Goal: Task Accomplishment & Management: Use online tool/utility

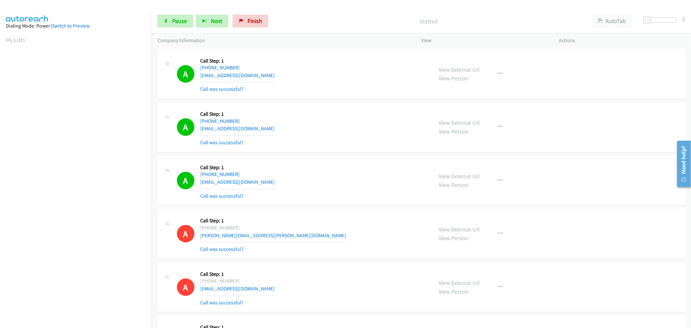
scroll to position [36, 0]
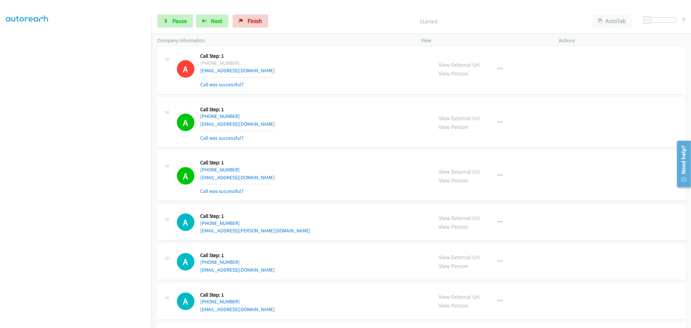
click at [342, 148] on div "A Callback Scheduled Call Step: 1 America/Los_Angeles [PHONE_NUMBER] [EMAIL_ADD…" at bounding box center [421, 123] width 528 height 51
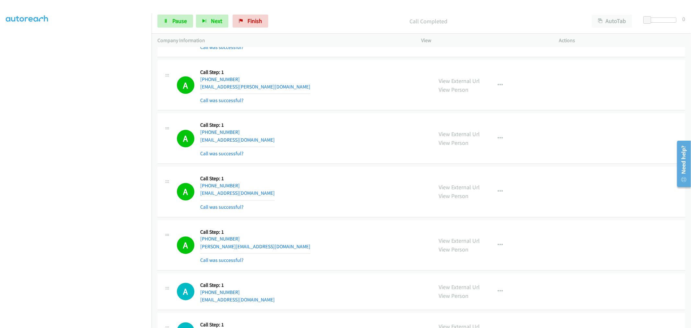
scroll to position [7320, 0]
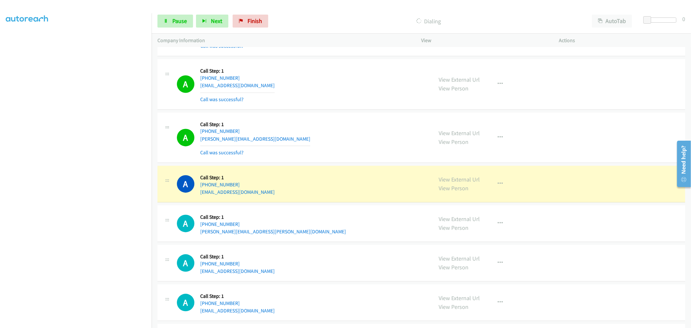
click at [344, 111] on td "A Callback Scheduled Call Step: 1 America/Los_Angeles [PHONE_NUMBER] [EMAIL_ADD…" at bounding box center [422, 83] width 540 height 53
click at [365, 131] on div "A Callback Scheduled Call Step: 1 America/New_York [PHONE_NUMBER] [PERSON_NAME]…" at bounding box center [302, 137] width 251 height 39
click at [367, 179] on div "A Callback Scheduled Call Step: 1 [GEOGRAPHIC_DATA]/[GEOGRAPHIC_DATA] [PHONE_NU…" at bounding box center [302, 183] width 251 height 25
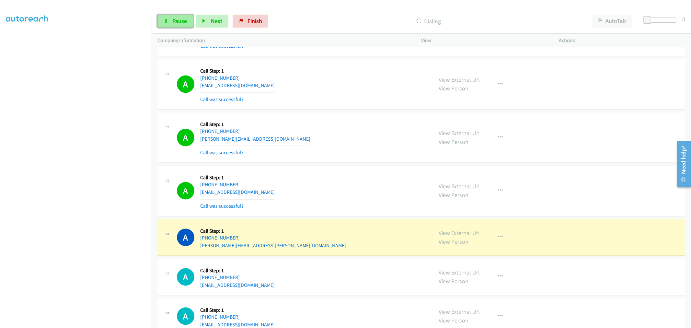
click at [179, 19] on span "Pause" at bounding box center [179, 20] width 15 height 7
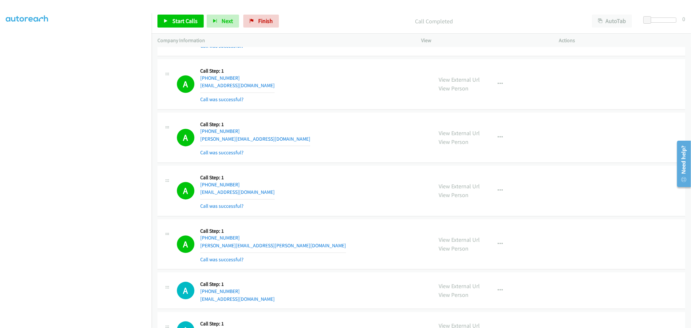
click at [345, 117] on div "A Callback Scheduled Call Step: 1 America/New_York [PHONE_NUMBER] [PERSON_NAME]…" at bounding box center [421, 137] width 528 height 51
click at [344, 116] on td "A Callback Scheduled Call Step: 1 America/New_York [PHONE_NUMBER] [PERSON_NAME]…" at bounding box center [422, 137] width 540 height 53
click at [196, 14] on div "Start Calls Pause Next Finish Call Completed AutoTab AutoTab 0" at bounding box center [422, 21] width 540 height 25
click at [194, 18] on span "Start Calls" at bounding box center [184, 20] width 25 height 7
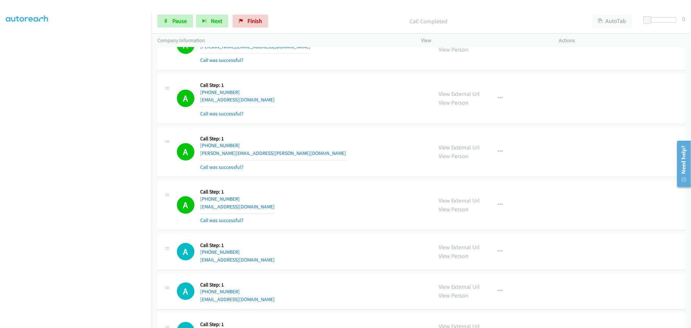
scroll to position [7520, 0]
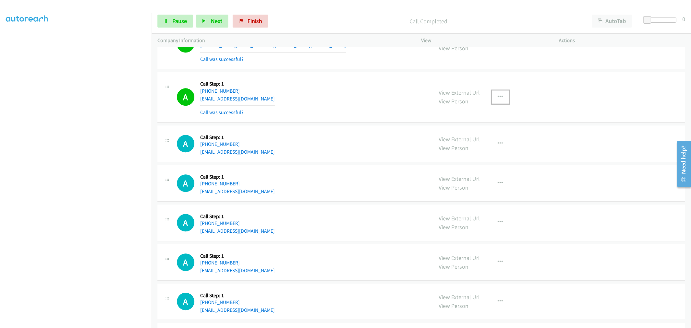
drag, startPoint x: 496, startPoint y: 101, endPoint x: 461, endPoint y: 141, distance: 52.9
click at [498, 99] on icon "button" at bounding box center [500, 96] width 5 height 5
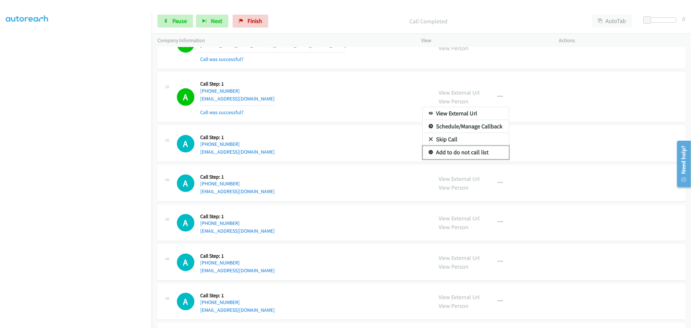
click at [449, 154] on link "Add to do not call list" at bounding box center [466, 152] width 86 height 13
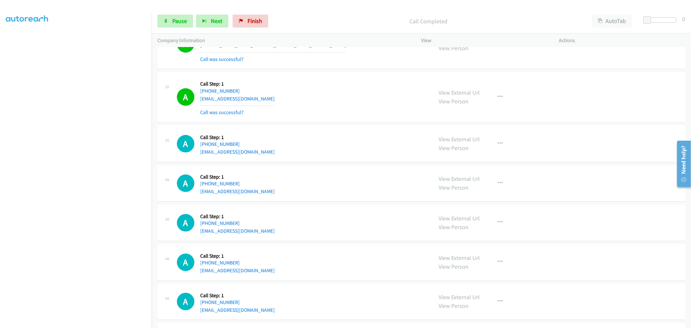
click at [339, 108] on div "A Callback Scheduled Call Step: 1 America/New_York [PHONE_NUMBER] [EMAIL_ADDRES…" at bounding box center [302, 97] width 251 height 39
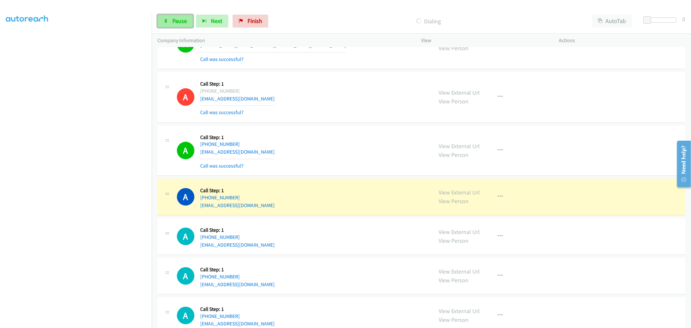
click at [180, 22] on span "Pause" at bounding box center [179, 20] width 15 height 7
click at [309, 144] on div "A Callback Scheduled Call Step: 1 America/New_York [PHONE_NUMBER] [EMAIL_ADDRES…" at bounding box center [302, 150] width 251 height 39
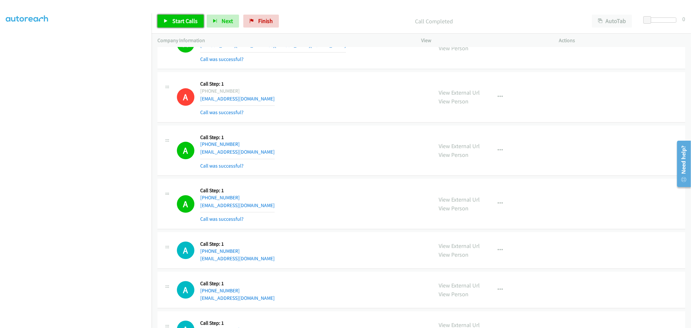
click at [185, 17] on link "Start Calls" at bounding box center [180, 21] width 46 height 13
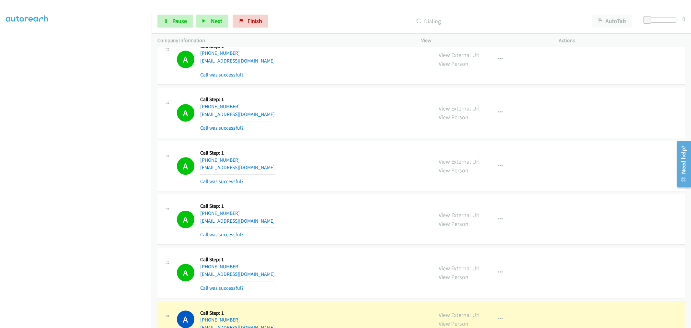
scroll to position [7675, 0]
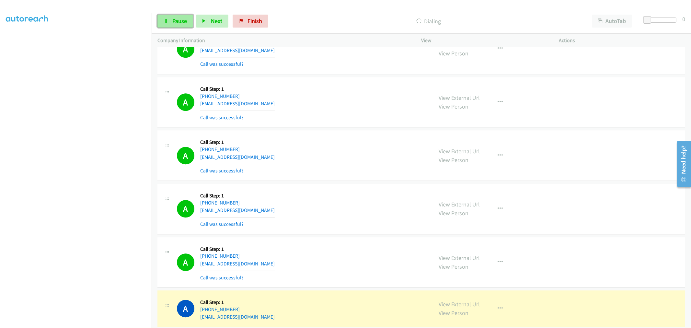
click at [181, 17] on link "Pause" at bounding box center [175, 21] width 36 height 13
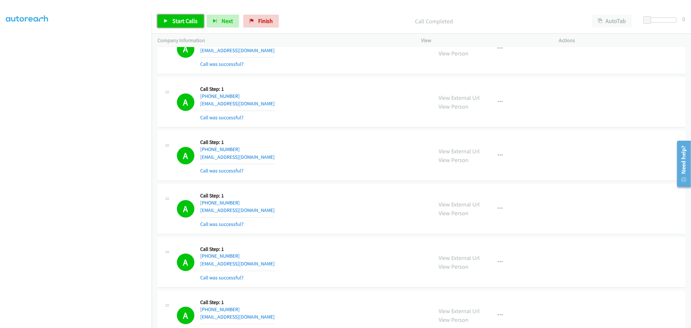
click at [174, 21] on span "Start Calls" at bounding box center [184, 20] width 25 height 7
click at [348, 247] on div "A Callback Scheduled Call Step: 1 America/New_York [PHONE_NUMBER] [EMAIL_ADDRES…" at bounding box center [421, 262] width 528 height 51
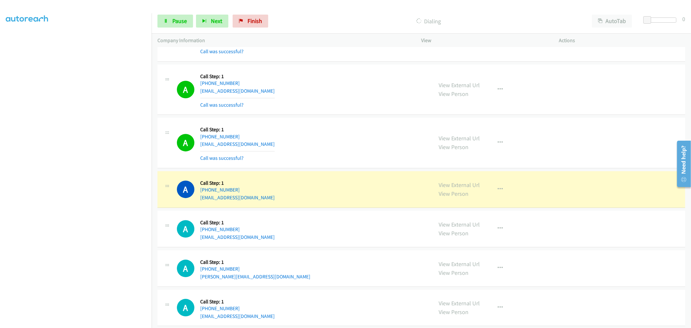
scroll to position [7891, 0]
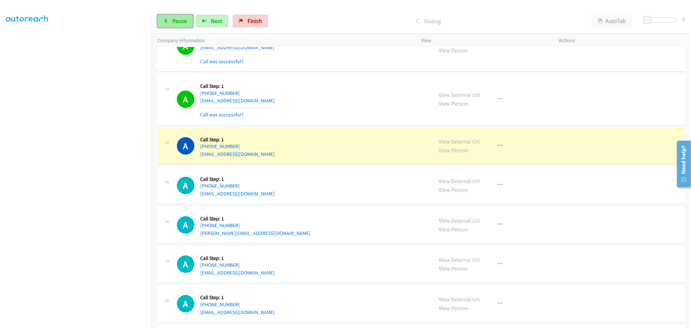
click at [180, 23] on span "Pause" at bounding box center [179, 20] width 15 height 7
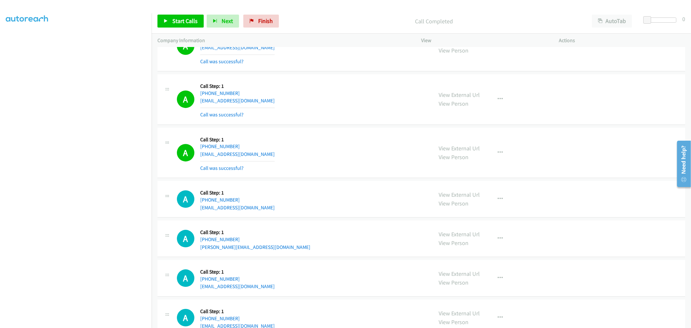
click at [351, 125] on div "A Callback Scheduled Call Step: 1 [GEOGRAPHIC_DATA]/[GEOGRAPHIC_DATA] [PHONE_NU…" at bounding box center [421, 99] width 528 height 51
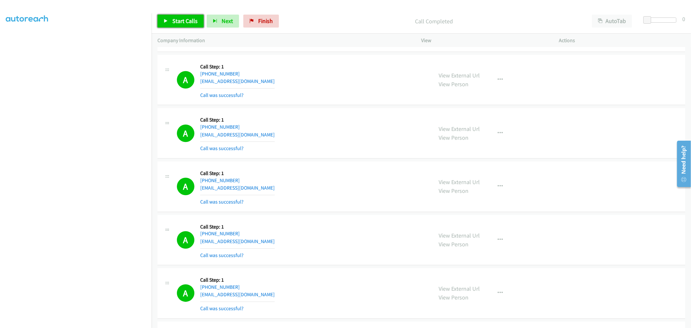
click at [173, 21] on span "Start Calls" at bounding box center [184, 20] width 25 height 7
drag, startPoint x: 359, startPoint y: 141, endPoint x: 443, endPoint y: 89, distance: 98.6
click at [359, 141] on div "A Callback Scheduled Call Step: 1 [GEOGRAPHIC_DATA]/[GEOGRAPHIC_DATA] [PHONE_NU…" at bounding box center [302, 133] width 251 height 39
click at [345, 111] on td "A Callback Scheduled Call Step: 1 [GEOGRAPHIC_DATA]/[GEOGRAPHIC_DATA] [PHONE_NU…" at bounding box center [422, 133] width 540 height 53
click at [349, 112] on div "A Callback Scheduled Call Step: 1 [GEOGRAPHIC_DATA]/[GEOGRAPHIC_DATA] [PHONE_NU…" at bounding box center [421, 133] width 528 height 51
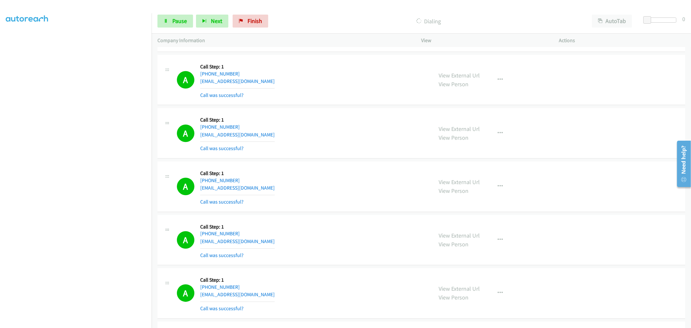
click at [331, 112] on td "A Callback Scheduled Call Step: 1 [GEOGRAPHIC_DATA]/[GEOGRAPHIC_DATA] [PHONE_NU…" at bounding box center [422, 133] width 540 height 53
click at [344, 111] on td "A Callback Scheduled Call Step: 1 [GEOGRAPHIC_DATA]/[GEOGRAPHIC_DATA] [PHONE_NU…" at bounding box center [422, 133] width 540 height 53
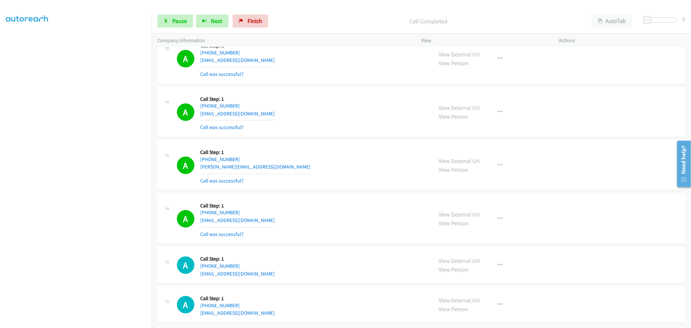
scroll to position [8209, 0]
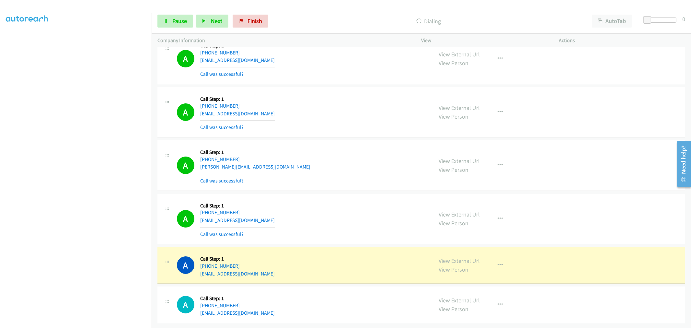
click at [343, 139] on td "A Callback Scheduled Call Step: 1 America/New_York [PHONE_NUMBER] [PERSON_NAME]…" at bounding box center [422, 165] width 540 height 53
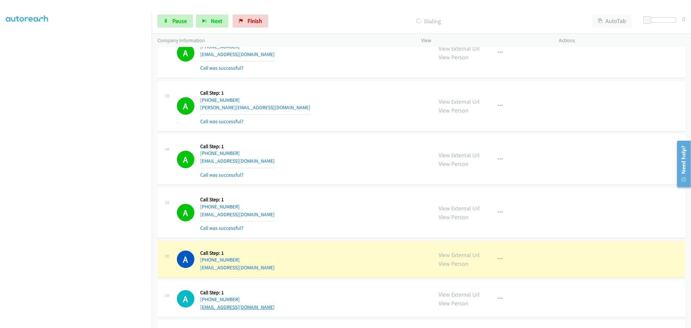
scroll to position [8353, 0]
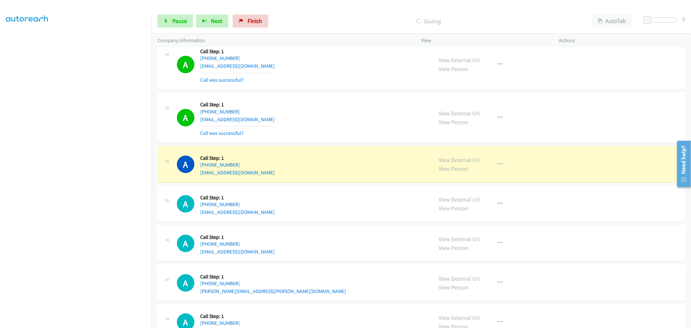
click at [325, 123] on div "A Callback Scheduled Call Step: 1 [GEOGRAPHIC_DATA]/[GEOGRAPHIC_DATA] [PHONE_NU…" at bounding box center [302, 118] width 251 height 39
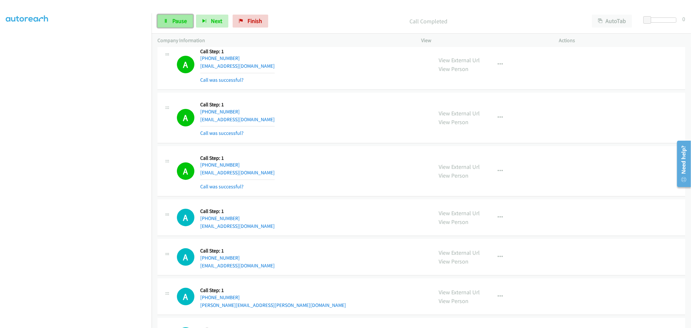
click at [175, 22] on span "Pause" at bounding box center [179, 20] width 15 height 7
click at [189, 19] on span "Start Calls" at bounding box center [184, 20] width 25 height 7
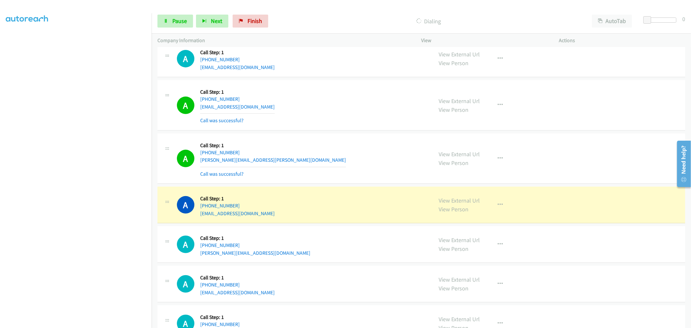
scroll to position [8580, 0]
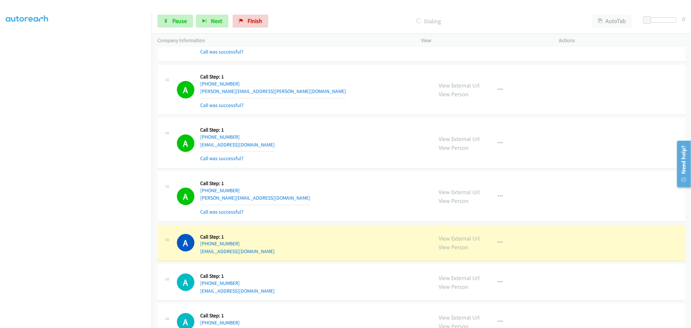
click at [329, 162] on div "A Callback Scheduled Call Step: 1 America/Los_Angeles [PHONE_NUMBER] [EMAIL_ADD…" at bounding box center [302, 143] width 251 height 39
click at [166, 24] on link "Pause" at bounding box center [175, 21] width 36 height 13
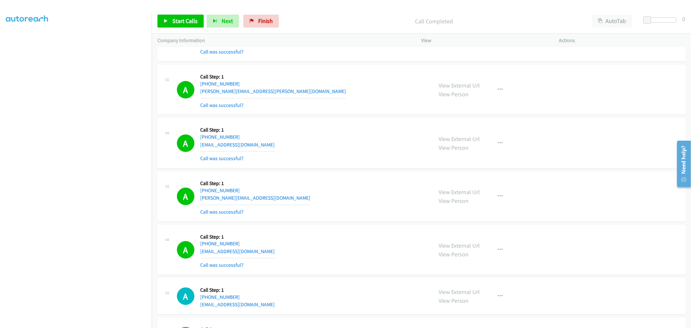
click at [306, 122] on td "A Callback Scheduled Call Step: 1 America/Los_Angeles [PHONE_NUMBER] [EMAIL_ADD…" at bounding box center [422, 143] width 540 height 53
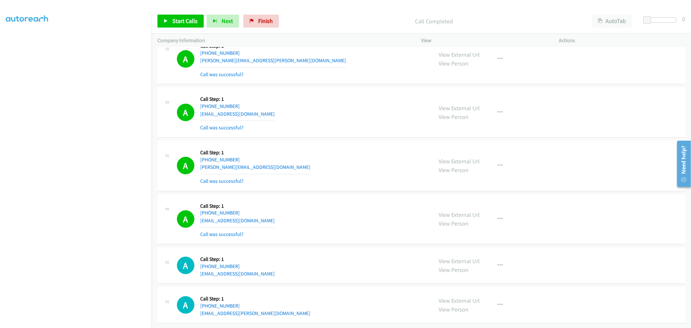
scroll to position [8621, 0]
click at [297, 122] on div "A Callback Scheduled Call Step: 1 America/Los_Angeles [PHONE_NUMBER] [EMAIL_ADD…" at bounding box center [302, 112] width 251 height 39
click at [185, 21] on span "Start Calls" at bounding box center [184, 20] width 25 height 7
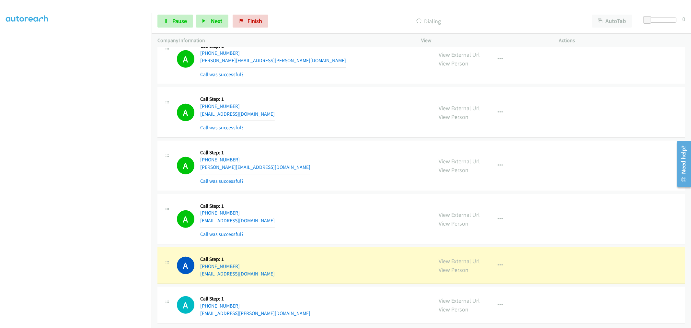
click at [330, 146] on div "A Callback Scheduled Call Step: 1 America/New_York [PHONE_NUMBER] [PERSON_NAME]…" at bounding box center [302, 165] width 251 height 39
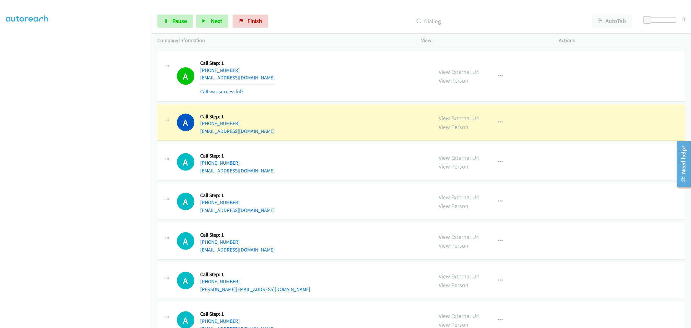
scroll to position [8959, 0]
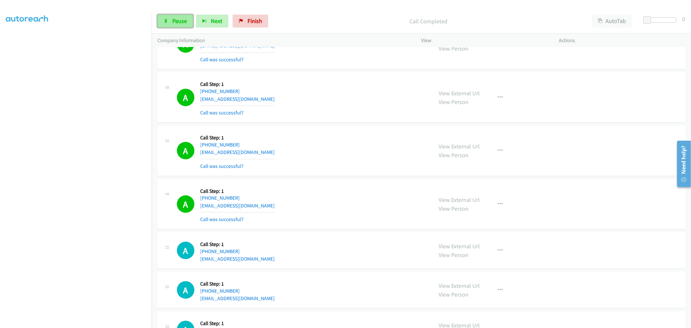
click at [180, 22] on span "Pause" at bounding box center [179, 20] width 15 height 7
click at [506, 205] on button "button" at bounding box center [500, 204] width 17 height 13
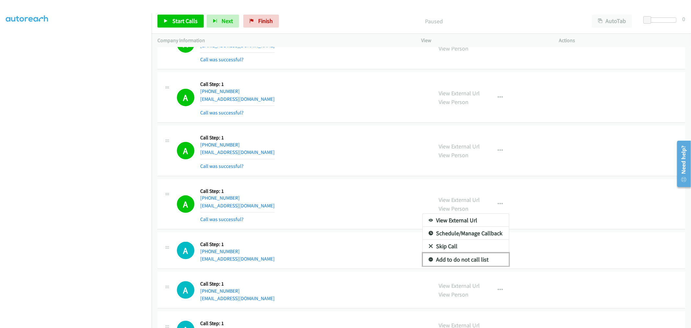
click at [461, 266] on link "Add to do not call list" at bounding box center [466, 259] width 86 height 13
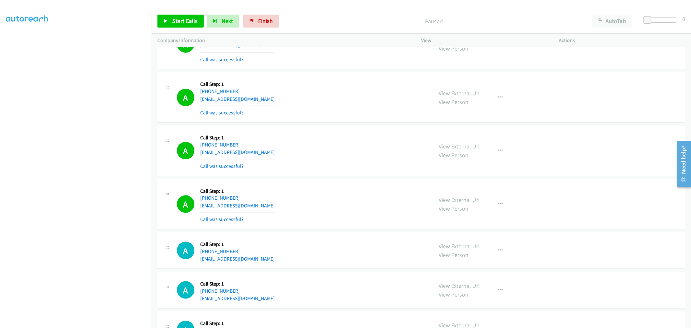
click at [335, 208] on div "A Callback Scheduled Call Step: 1 America/New_York [PHONE_NUMBER] [EMAIL_ADDRES…" at bounding box center [302, 204] width 251 height 39
click at [184, 20] on span "Start Calls" at bounding box center [184, 20] width 25 height 7
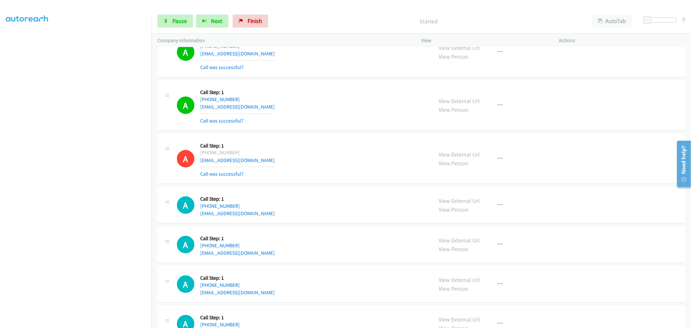
scroll to position [9032, 0]
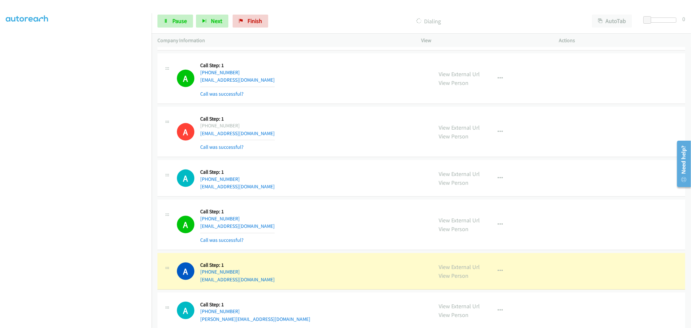
click at [303, 151] on div "A Callback Scheduled Call Step: 1 America/New_York [PHONE_NUMBER] [EMAIL_ADDRES…" at bounding box center [302, 132] width 251 height 39
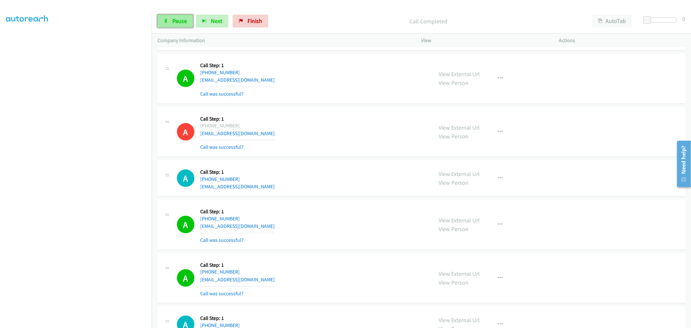
click at [185, 25] on link "Pause" at bounding box center [175, 21] width 36 height 13
click at [175, 28] on div "Start Calls Pause Next Finish Paused AutoTab AutoTab 0" at bounding box center [422, 21] width 540 height 25
click at [167, 21] on icon at bounding box center [166, 21] width 5 height 5
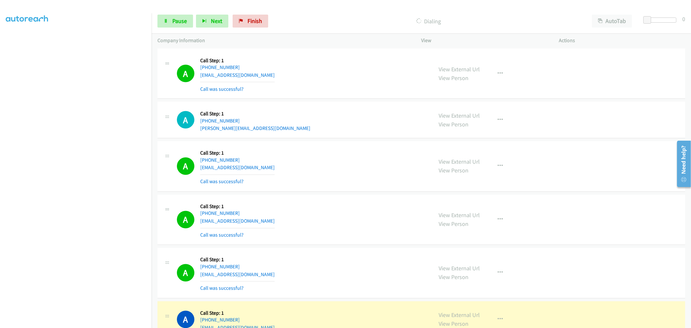
scroll to position [9262, 0]
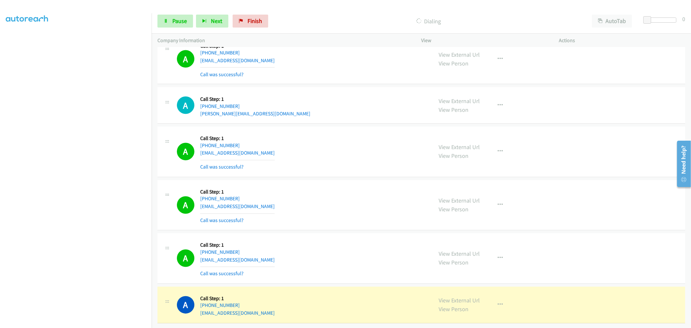
drag, startPoint x: 445, startPoint y: 295, endPoint x: 426, endPoint y: 256, distance: 43.2
click at [326, 115] on div "A Callback Scheduled Call Step: 1 [GEOGRAPHIC_DATA]/[GEOGRAPHIC_DATA] [PHONE_NU…" at bounding box center [421, 105] width 528 height 37
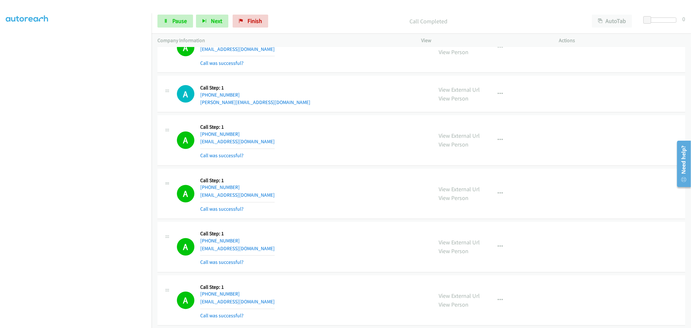
click at [383, 195] on div "A Callback Scheduled Call Step: 1 America/New_York [PHONE_NUMBER] [EMAIL_ADDRES…" at bounding box center [302, 194] width 251 height 39
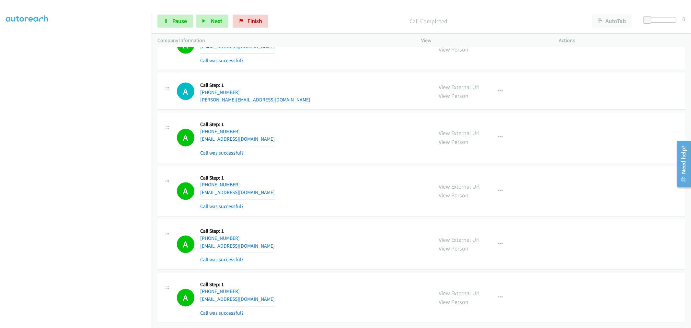
scroll to position [9276, 0]
click at [496, 291] on button "button" at bounding box center [500, 297] width 17 height 13
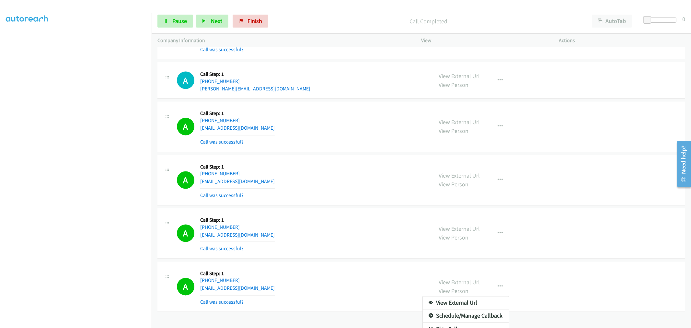
click at [383, 229] on div at bounding box center [345, 164] width 691 height 328
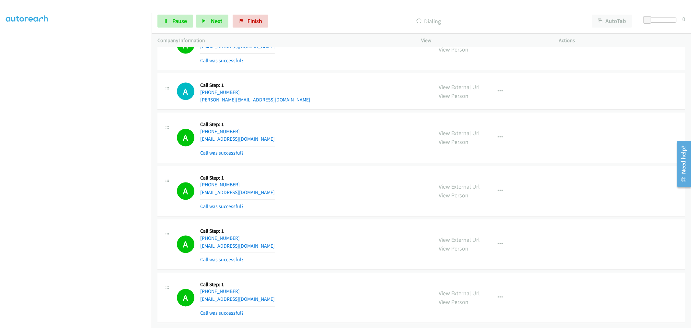
click at [339, 211] on div "A Callback Scheduled Call Step: 1 America/New_York [PHONE_NUMBER] [EMAIL_ADDRES…" at bounding box center [421, 191] width 528 height 51
click at [319, 232] on div "A Callback Scheduled Call Step: 1 America/Los_Angeles [PHONE_NUMBER] [EMAIL_ADD…" at bounding box center [302, 244] width 251 height 39
drag, startPoint x: 173, startPoint y: 21, endPoint x: 172, endPoint y: 31, distance: 9.4
click at [173, 21] on span "Pause" at bounding box center [179, 20] width 15 height 7
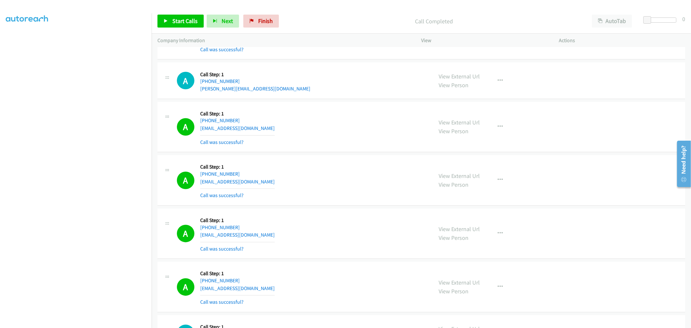
click at [304, 168] on div "A Callback Scheduled Call Step: 1 America/New_York [PHONE_NUMBER] [EMAIL_ADDRES…" at bounding box center [302, 180] width 251 height 39
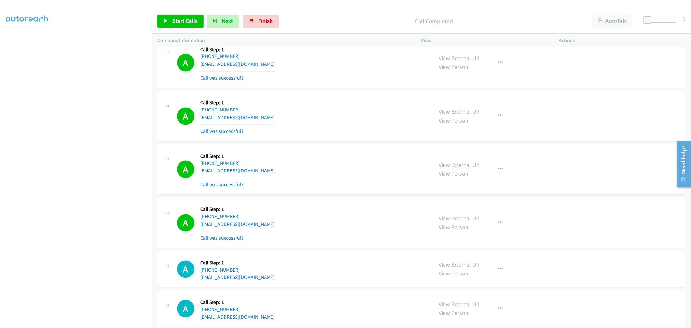
scroll to position [9434, 0]
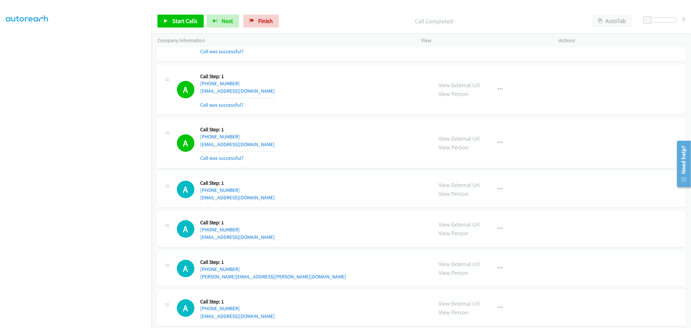
click at [301, 150] on div "A Callback Scheduled Call Step: 1 America/New_York [PHONE_NUMBER] [EMAIL_ADDRES…" at bounding box center [302, 142] width 251 height 39
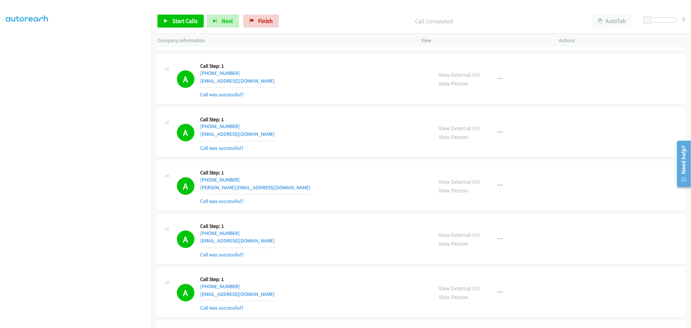
click at [302, 166] on td "A Callback Scheduled Call Step: 1 America/New_York [PHONE_NUMBER] [PERSON_NAME]…" at bounding box center [422, 185] width 540 height 53
click at [374, 152] on div "A Callback Scheduled Call Step: 1 America/Los_Angeles [PHONE_NUMBER] [EMAIL_ADD…" at bounding box center [302, 132] width 251 height 39
click at [506, 192] on button "button" at bounding box center [500, 185] width 17 height 13
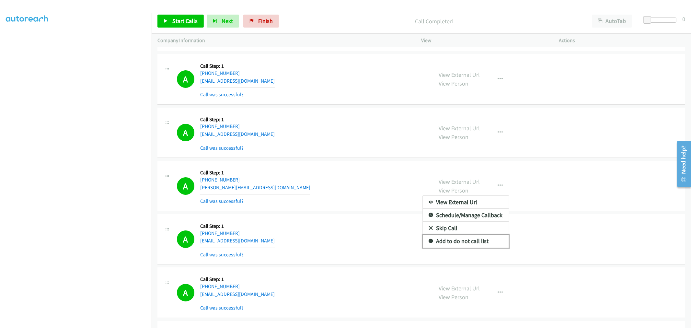
click at [465, 247] on link "Add to do not call list" at bounding box center [466, 241] width 86 height 13
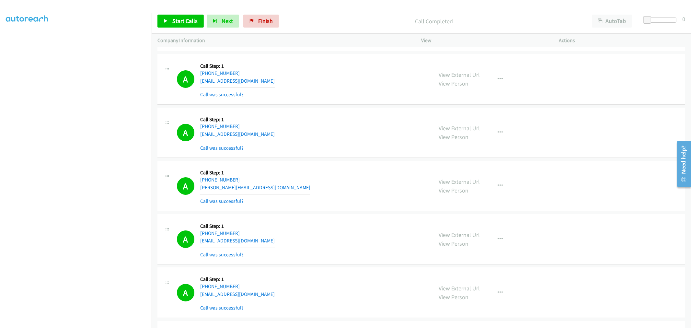
click at [356, 198] on div "A Callback Scheduled Call Step: 1 America/New_York [PHONE_NUMBER] [PERSON_NAME]…" at bounding box center [302, 186] width 251 height 39
click at [181, 21] on span "Start Calls" at bounding box center [184, 20] width 25 height 7
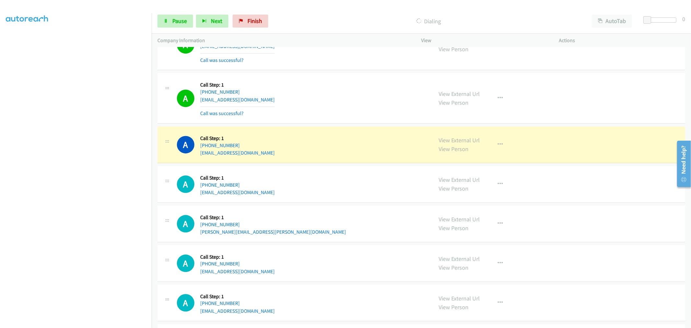
scroll to position [9502, 0]
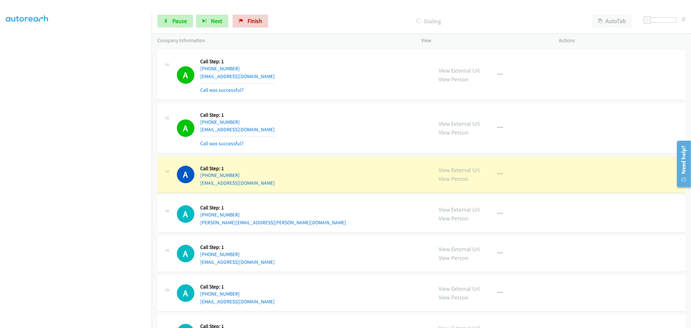
drag, startPoint x: 202, startPoint y: 119, endPoint x: 221, endPoint y: 120, distance: 19.5
click at [202, 118] on h5 "Call Step: 1" at bounding box center [237, 115] width 75 height 6
click at [290, 121] on div "A Callback Scheduled Call Step: 1 America/Los_Angeles [PHONE_NUMBER] [EMAIL_ADD…" at bounding box center [302, 128] width 251 height 39
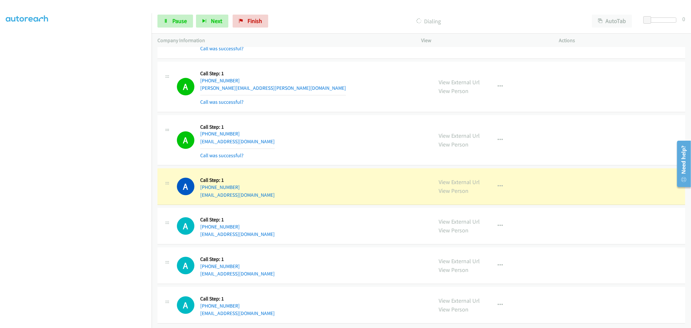
scroll to position [9661, 0]
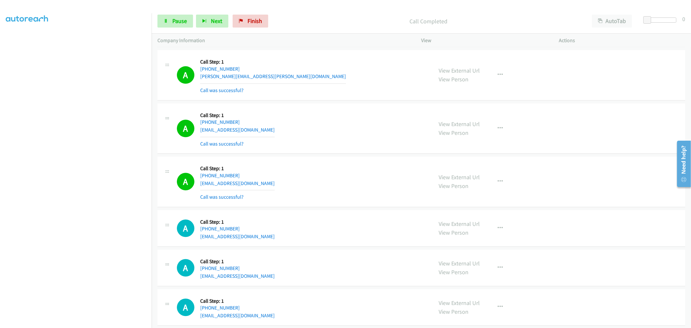
click at [359, 140] on div "A Callback Scheduled Call Step: 1 America/New_York [PHONE_NUMBER] [EMAIL_ADDRES…" at bounding box center [302, 128] width 251 height 39
click at [318, 148] on div "A Callback Scheduled Call Step: 1 America/New_York [PHONE_NUMBER] [EMAIL_ADDRES…" at bounding box center [302, 128] width 251 height 39
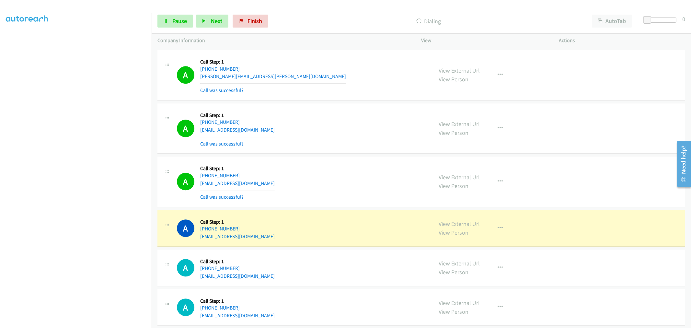
drag, startPoint x: 334, startPoint y: 108, endPoint x: 360, endPoint y: 109, distance: 26.0
click at [334, 108] on td "A Callback Scheduled Call Step: 1 America/New_York [PHONE_NUMBER] [EMAIL_ADDRES…" at bounding box center [422, 128] width 540 height 53
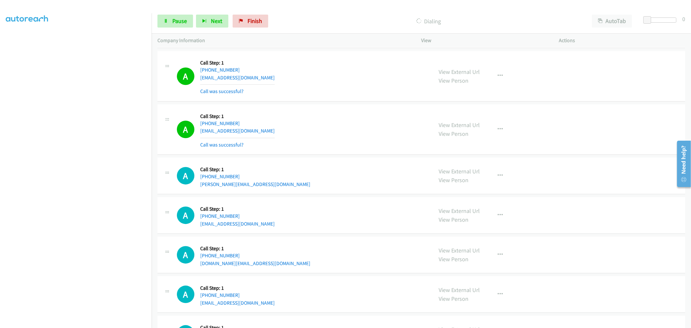
scroll to position [9761, 0]
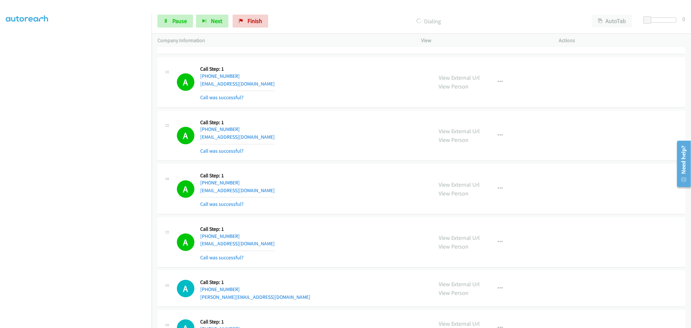
click at [396, 191] on div "A Callback Scheduled Call Step: 1 America/[GEOGRAPHIC_DATA] [PHONE_NUMBER] [EMA…" at bounding box center [302, 188] width 251 height 39
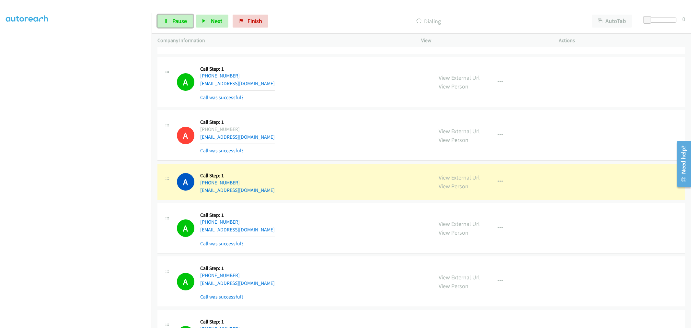
drag, startPoint x: 183, startPoint y: 25, endPoint x: 219, endPoint y: 61, distance: 50.2
click at [183, 25] on link "Pause" at bounding box center [175, 21] width 36 height 13
click at [342, 134] on div "A Callback Scheduled Call Step: 1 [GEOGRAPHIC_DATA]/[GEOGRAPHIC_DATA] [PHONE_NU…" at bounding box center [302, 135] width 251 height 39
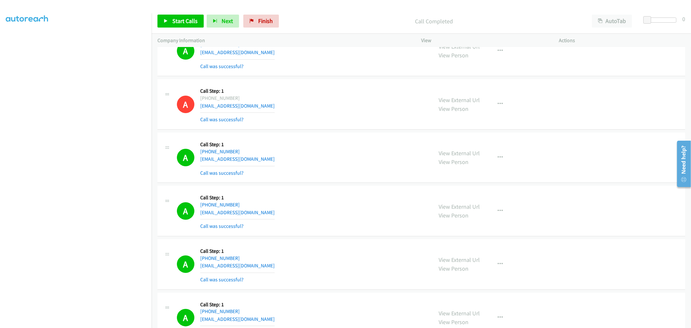
scroll to position [4064, 0]
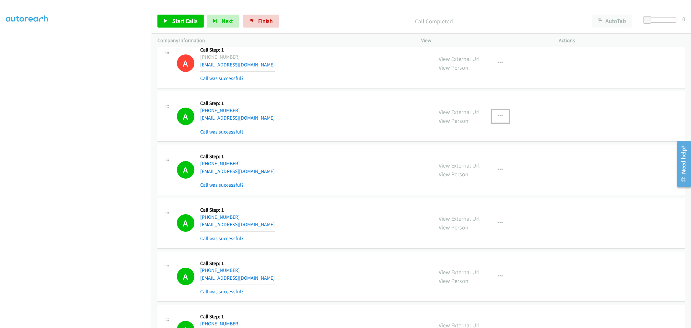
click at [503, 118] on button "button" at bounding box center [500, 116] width 17 height 13
drag, startPoint x: 473, startPoint y: 172, endPoint x: 362, endPoint y: 119, distance: 123.1
click at [472, 172] on link "Add to do not call list" at bounding box center [466, 171] width 86 height 13
click at [353, 116] on div "A Callback Scheduled Call Step: 1 America/Los_Angeles [PHONE_NUMBER] [EMAIL_ADD…" at bounding box center [302, 116] width 251 height 39
click at [377, 148] on div "A Callback Scheduled Call Step: 1 [GEOGRAPHIC_DATA]/[GEOGRAPHIC_DATA] [PHONE_NU…" at bounding box center [421, 170] width 528 height 51
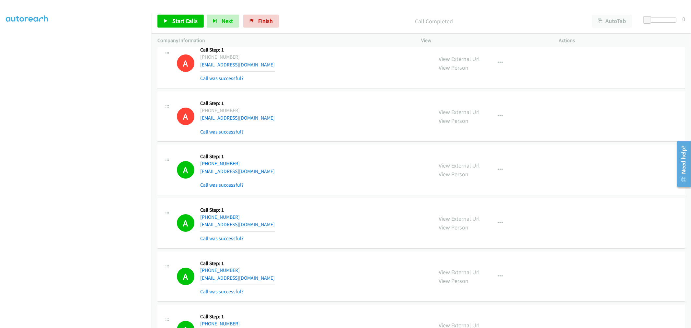
click at [345, 150] on div "A Callback Scheduled Call Step: 1 [GEOGRAPHIC_DATA]/[GEOGRAPHIC_DATA] [PHONE_NU…" at bounding box center [421, 170] width 528 height 51
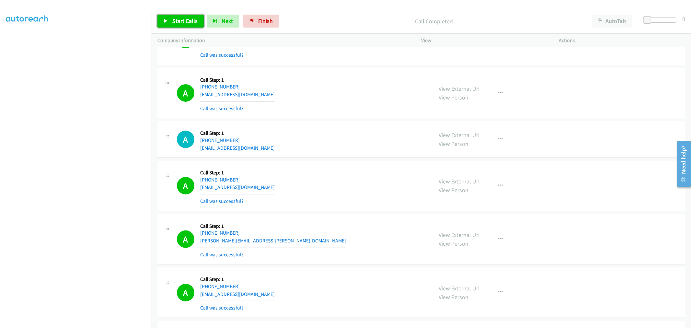
click at [189, 18] on span "Start Calls" at bounding box center [184, 20] width 25 height 7
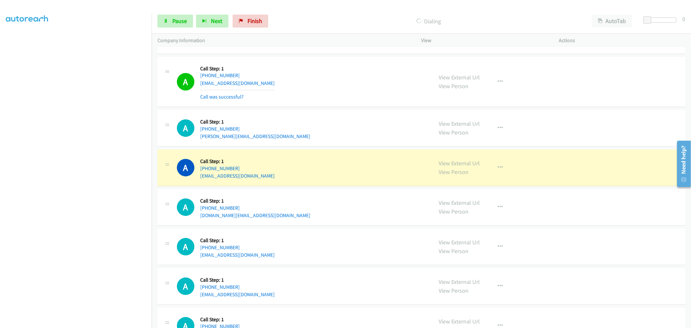
scroll to position [9831, 0]
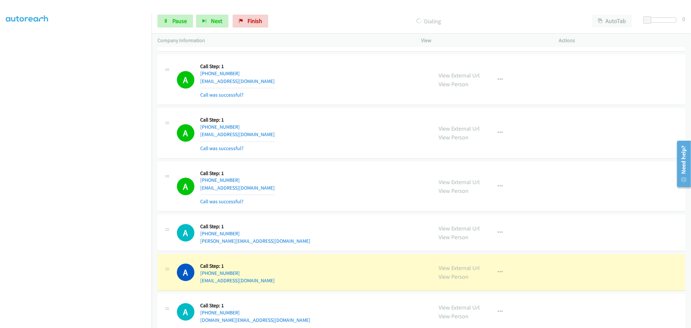
click at [315, 128] on div "A Callback Scheduled Call Step: 1 America/[GEOGRAPHIC_DATA] [PHONE_NUMBER] [EMA…" at bounding box center [302, 133] width 251 height 39
click at [315, 113] on td "A Callback Scheduled Call Step: 1 America/[GEOGRAPHIC_DATA] [PHONE_NUMBER] [EMA…" at bounding box center [422, 132] width 540 height 53
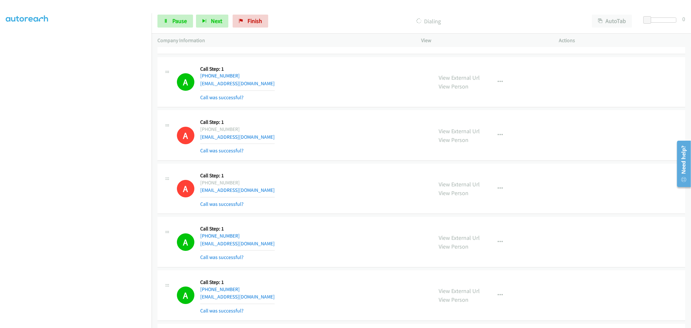
click at [307, 190] on div "A Callback Scheduled Call Step: 1 America/Los_Angeles [PHONE_NUMBER] [EMAIL_ADD…" at bounding box center [302, 188] width 251 height 39
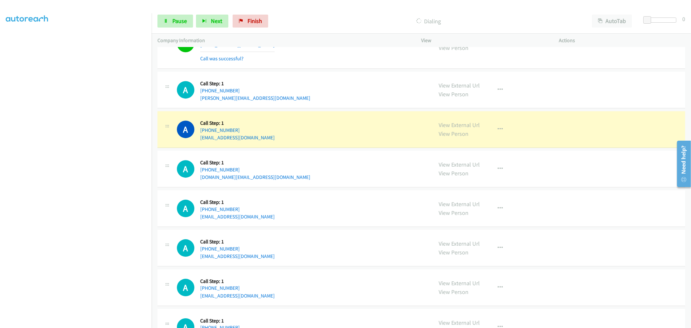
scroll to position [9903, 0]
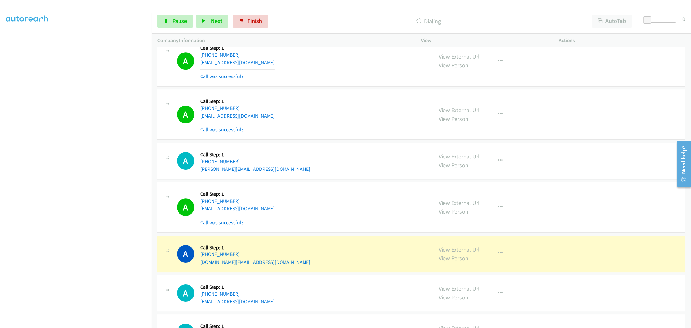
click at [328, 169] on div "A Callback Scheduled Call Step: 1 [GEOGRAPHIC_DATA]/[GEOGRAPHIC_DATA] [PHONE_NU…" at bounding box center [302, 160] width 251 height 25
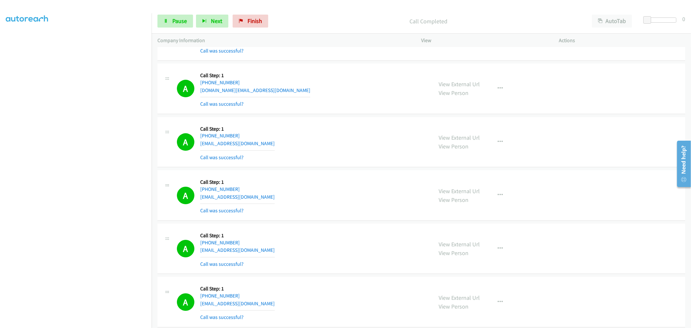
scroll to position [10102, 0]
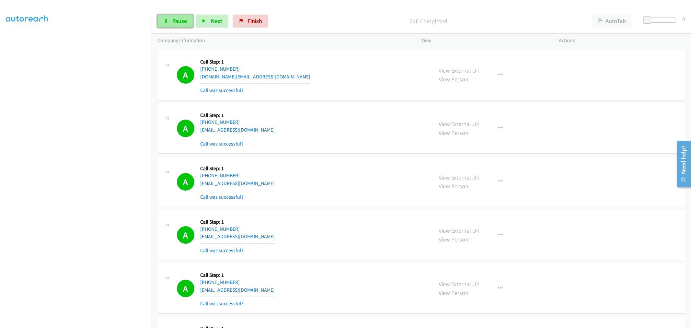
click at [161, 21] on link "Pause" at bounding box center [175, 21] width 36 height 13
click at [178, 20] on span "Start Calls" at bounding box center [184, 20] width 25 height 7
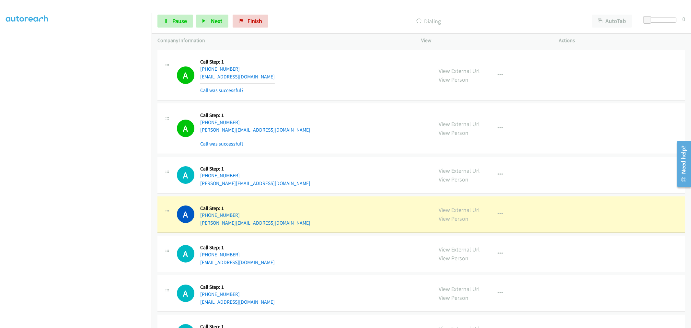
scroll to position [10318, 0]
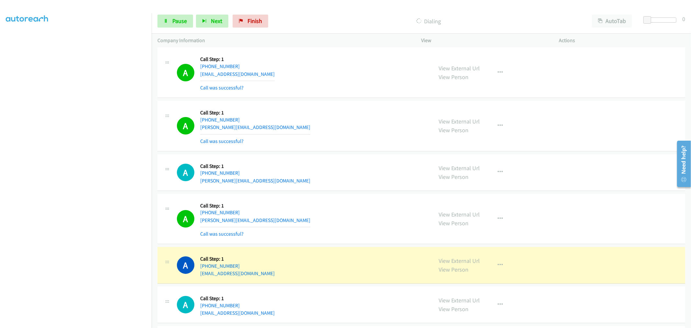
click at [342, 191] on div "A Callback Scheduled Call Step: 1 [GEOGRAPHIC_DATA]/[GEOGRAPHIC_DATA] [PHONE_NU…" at bounding box center [421, 172] width 528 height 37
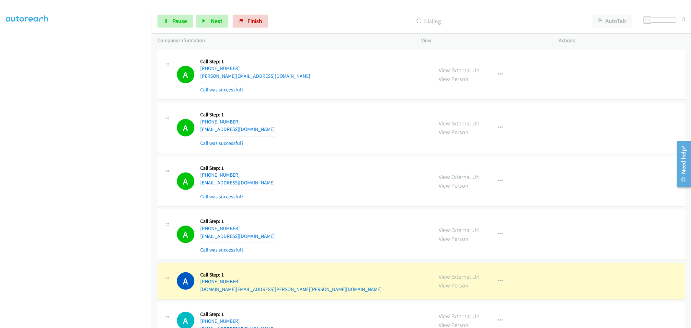
scroll to position [10529, 0]
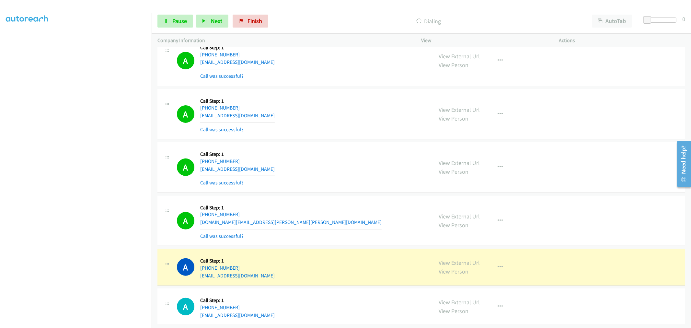
click at [404, 166] on div "A Callback Scheduled Call Step: 1 America/New_York [PHONE_NUMBER] [EMAIL_ADDRES…" at bounding box center [302, 167] width 251 height 39
click at [386, 120] on div "A Callback Scheduled Call Step: 1 [GEOGRAPHIC_DATA]/[GEOGRAPHIC_DATA] [PHONE_NU…" at bounding box center [302, 114] width 251 height 39
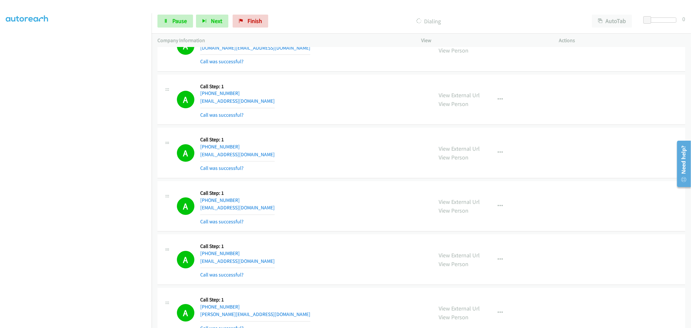
scroll to position [9879, 0]
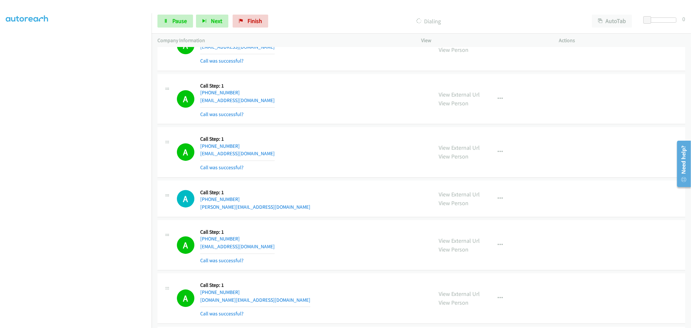
click at [324, 144] on div "A Callback Scheduled Call Step: 1 America/Los_Angeles [PHONE_NUMBER] [EMAIL_ADD…" at bounding box center [302, 152] width 251 height 39
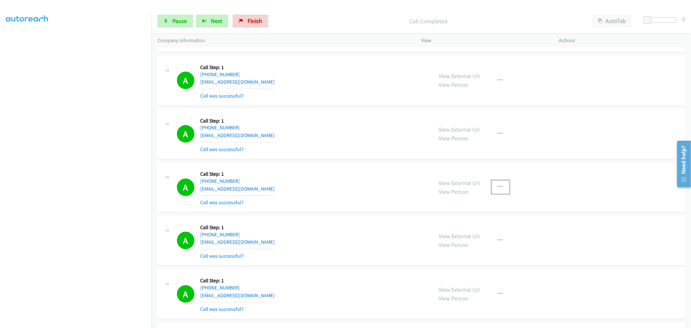
click at [499, 190] on icon "button" at bounding box center [500, 186] width 5 height 5
click at [377, 192] on div at bounding box center [345, 164] width 691 height 328
click at [178, 21] on span "Pause" at bounding box center [179, 20] width 15 height 7
click at [326, 171] on div "A Callback Scheduled Call Step: 1 America/New_York [PHONE_NUMBER] [EMAIL_ADDRES…" at bounding box center [421, 187] width 528 height 51
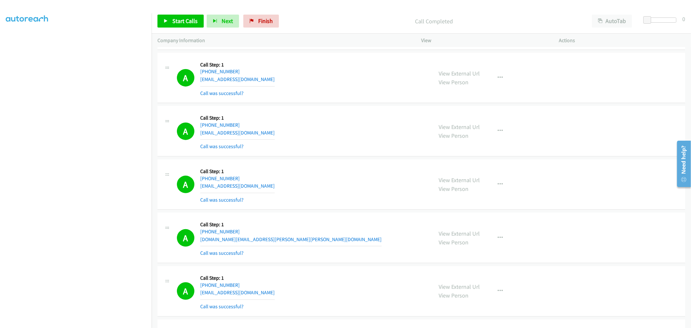
click at [300, 147] on div "A Callback Scheduled Call Step: 1 [GEOGRAPHIC_DATA]/[GEOGRAPHIC_DATA] [PHONE_NU…" at bounding box center [302, 131] width 251 height 39
click at [303, 147] on div "A Callback Scheduled Call Step: 1 [GEOGRAPHIC_DATA]/[GEOGRAPHIC_DATA] [PHONE_NU…" at bounding box center [302, 131] width 251 height 39
click at [178, 19] on span "Start Calls" at bounding box center [184, 20] width 25 height 7
click at [375, 150] on div "A Callback Scheduled Call Step: 1 [GEOGRAPHIC_DATA]/[GEOGRAPHIC_DATA] [PHONE_NU…" at bounding box center [302, 131] width 251 height 39
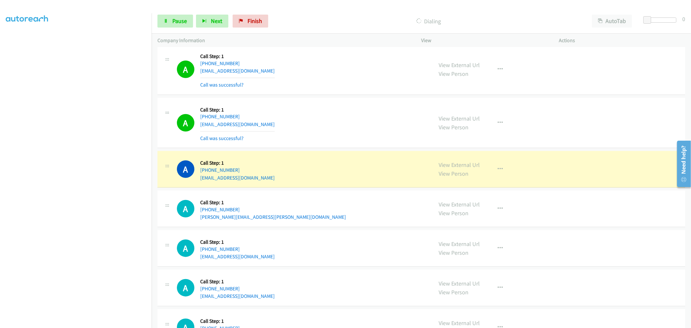
scroll to position [10856, 0]
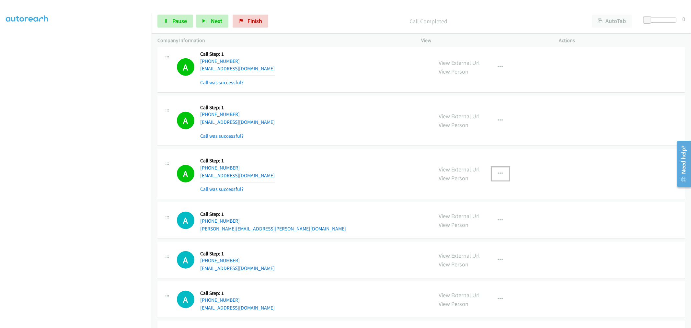
click at [498, 176] on icon "button" at bounding box center [500, 173] width 5 height 5
click at [467, 236] on link "Add to do not call list" at bounding box center [466, 229] width 86 height 13
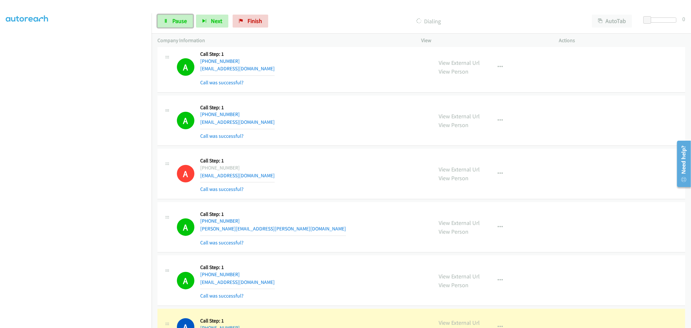
drag, startPoint x: 180, startPoint y: 23, endPoint x: 173, endPoint y: 49, distance: 26.9
click at [180, 23] on span "Pause" at bounding box center [179, 20] width 15 height 7
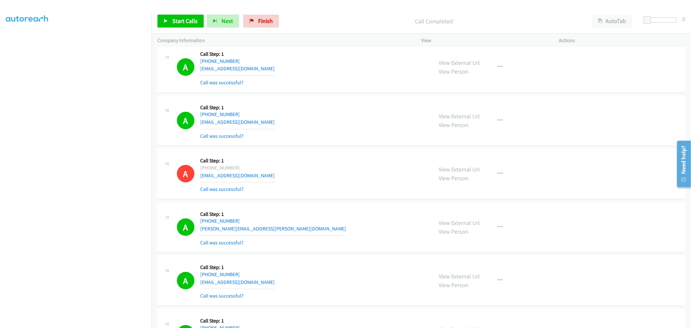
click at [326, 147] on td "A Callback Scheduled Call Step: 1 [GEOGRAPHIC_DATA]/[GEOGRAPHIC_DATA] [PHONE_NU…" at bounding box center [422, 120] width 540 height 53
click at [364, 111] on div "A Callback Scheduled Call Step: 1 [GEOGRAPHIC_DATA]/[GEOGRAPHIC_DATA] [PHONE_NU…" at bounding box center [302, 120] width 251 height 39
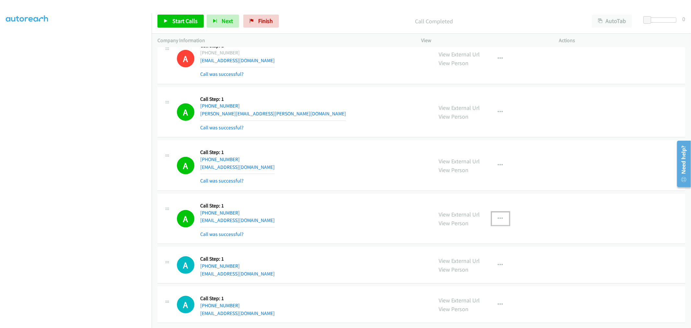
click at [502, 215] on button "button" at bounding box center [500, 218] width 17 height 13
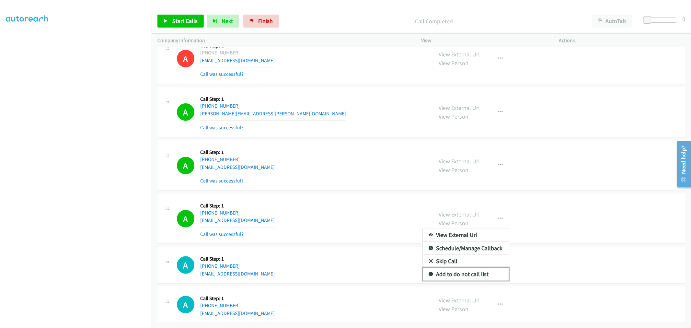
click at [450, 268] on link "Add to do not call list" at bounding box center [466, 274] width 86 height 13
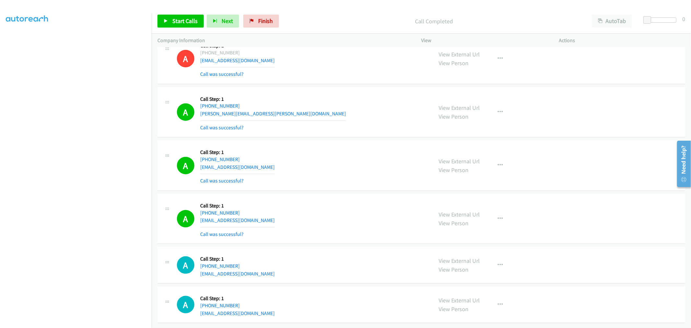
drag, startPoint x: 344, startPoint y: 209, endPoint x: 487, endPoint y: 75, distance: 195.6
click at [344, 209] on div "A Callback Scheduled Call Step: 1 America/New_York [PHONE_NUMBER] [EMAIL_ADDRES…" at bounding box center [302, 219] width 251 height 39
click at [344, 111] on div "A Callback Scheduled Call Step: 1 [GEOGRAPHIC_DATA]/[GEOGRAPHIC_DATA] [PHONE_NU…" at bounding box center [302, 112] width 251 height 39
click at [343, 117] on div "A Callback Scheduled Call Step: 1 [GEOGRAPHIC_DATA]/[GEOGRAPHIC_DATA] [PHONE_NU…" at bounding box center [302, 112] width 251 height 39
